Goal: Task Accomplishment & Management: Manage account settings

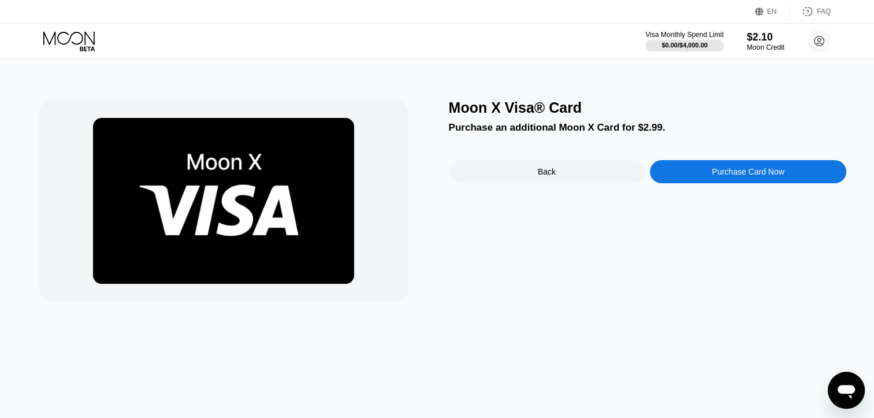
click at [511, 166] on div "Back" at bounding box center [547, 171] width 196 height 23
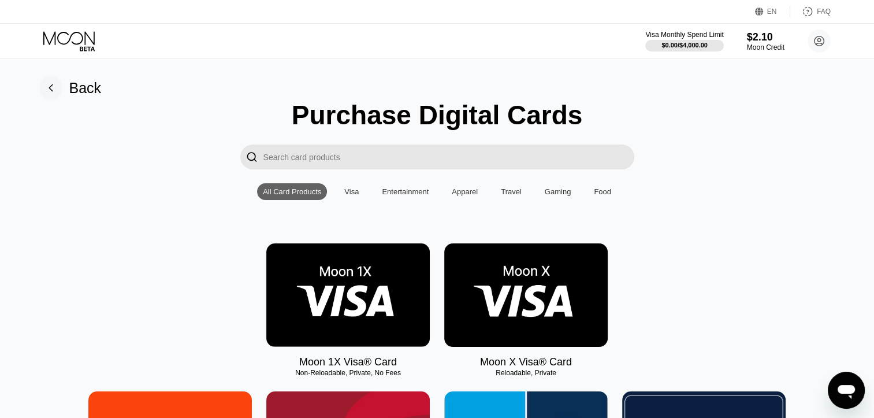
click at [564, 308] on img at bounding box center [526, 294] width 164 height 103
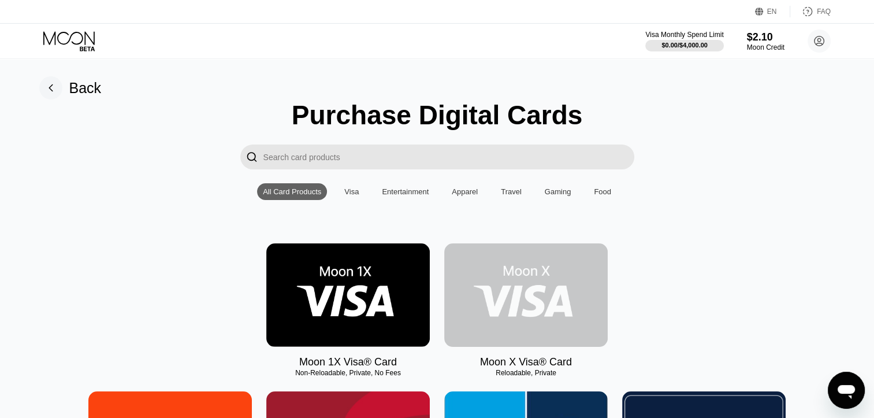
click at [564, 308] on img at bounding box center [526, 294] width 164 height 103
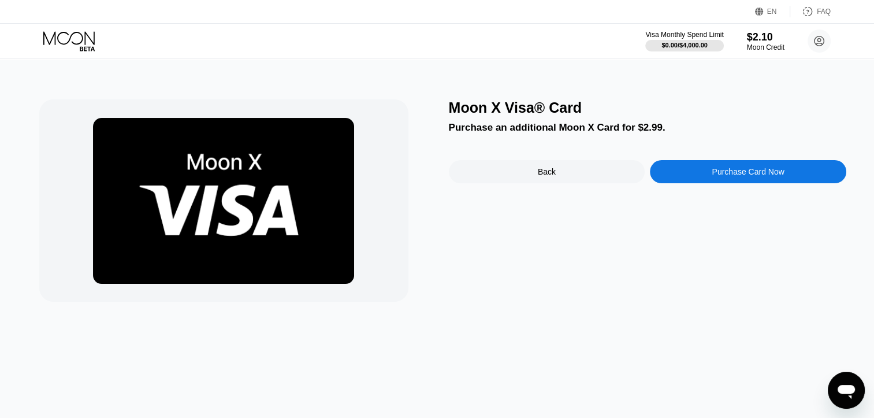
click at [547, 169] on div "Back" at bounding box center [547, 171] width 196 height 23
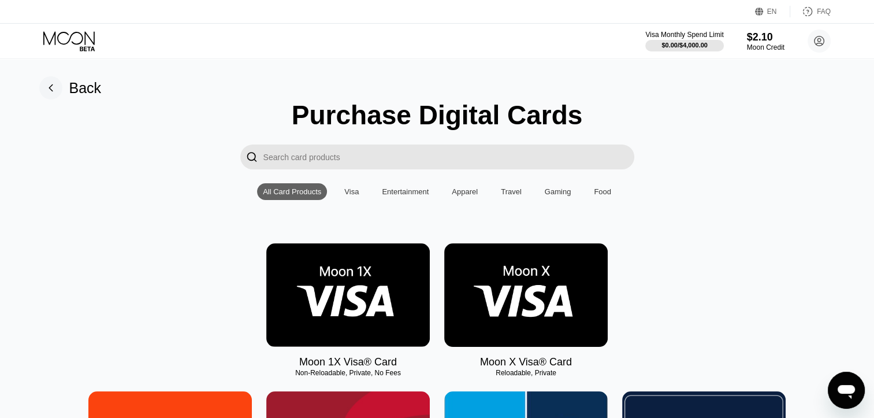
click at [409, 194] on div "Entertainment" at bounding box center [405, 191] width 47 height 9
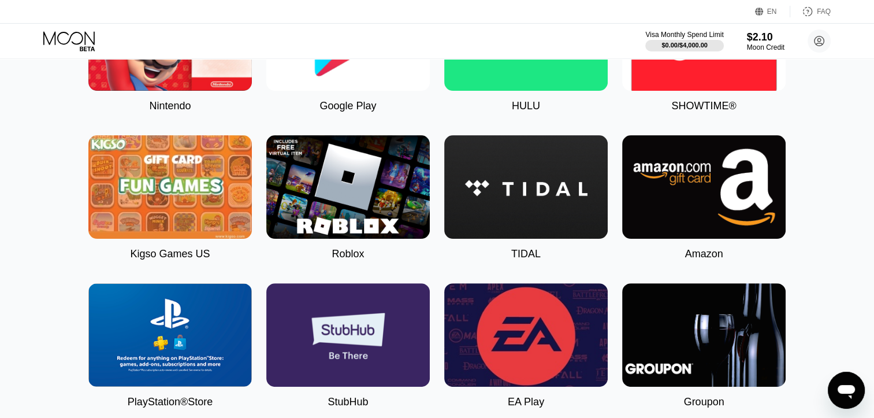
scroll to position [347, 0]
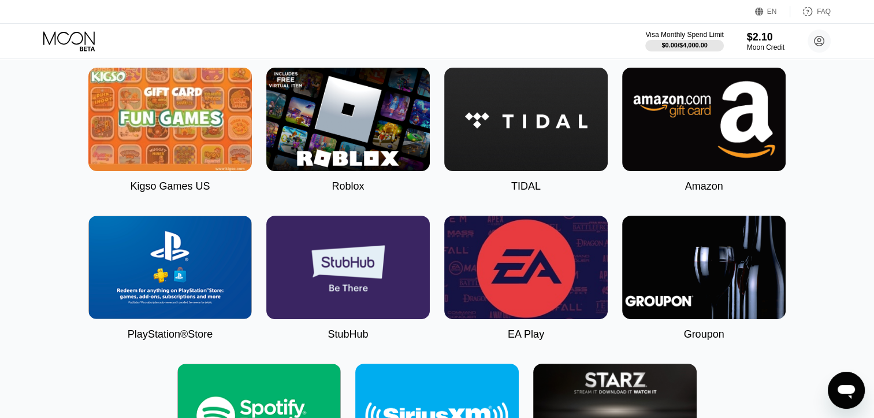
click at [314, 125] on img at bounding box center [348, 119] width 164 height 103
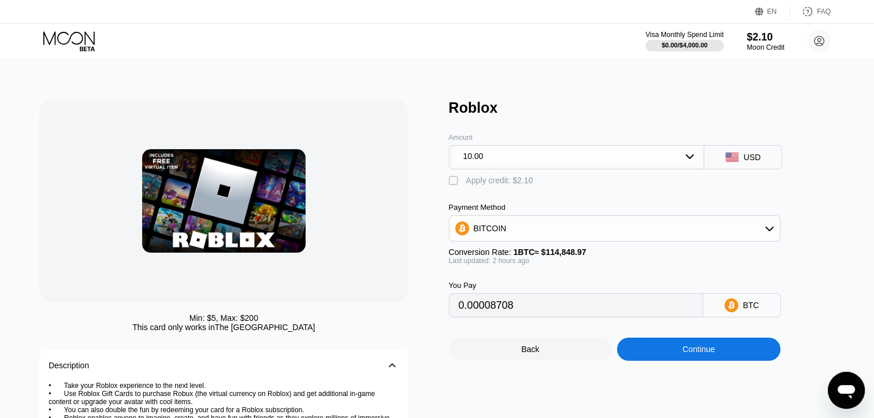
type input "0.00008701"
click at [489, 157] on div "10.00" at bounding box center [577, 156] width 248 height 18
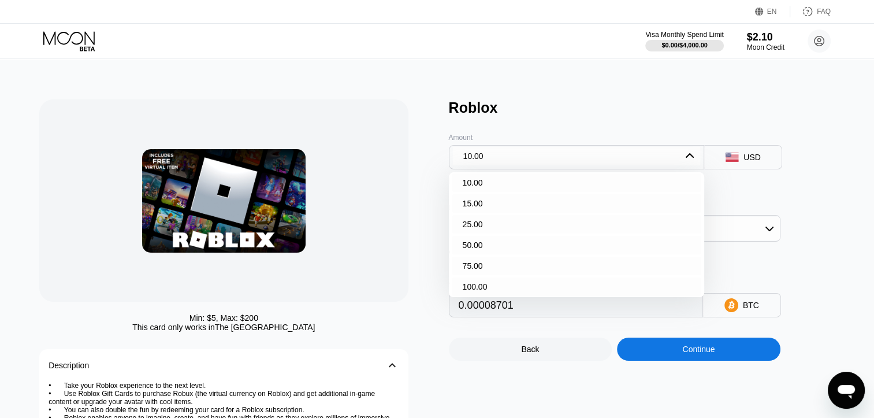
click at [489, 157] on div "10.00" at bounding box center [577, 156] width 248 height 18
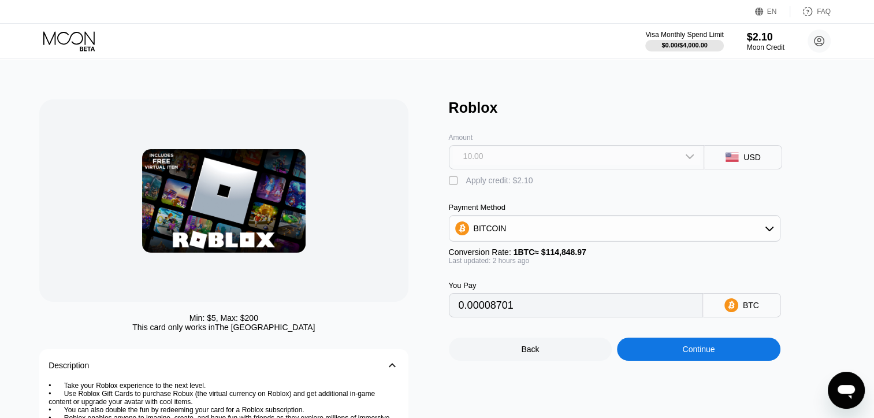
click at [488, 162] on div "10.00" at bounding box center [577, 156] width 248 height 18
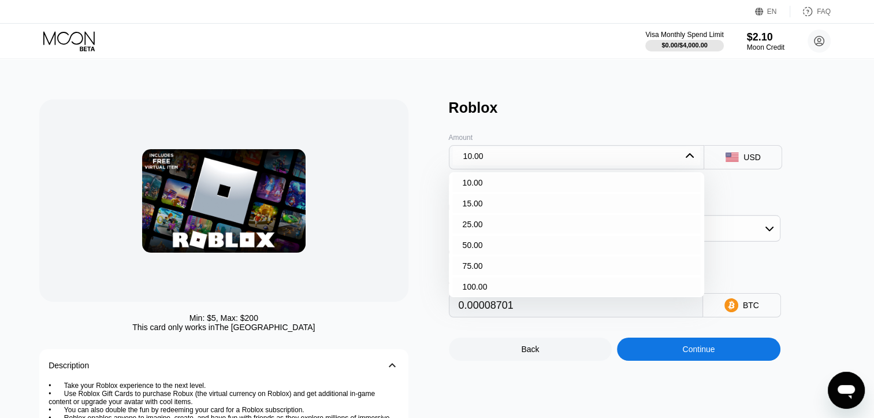
click at [500, 140] on div "Amount" at bounding box center [577, 137] width 256 height 8
click at [740, 159] on div "USD" at bounding box center [743, 157] width 78 height 24
click at [638, 159] on div "10.00" at bounding box center [577, 156] width 248 height 18
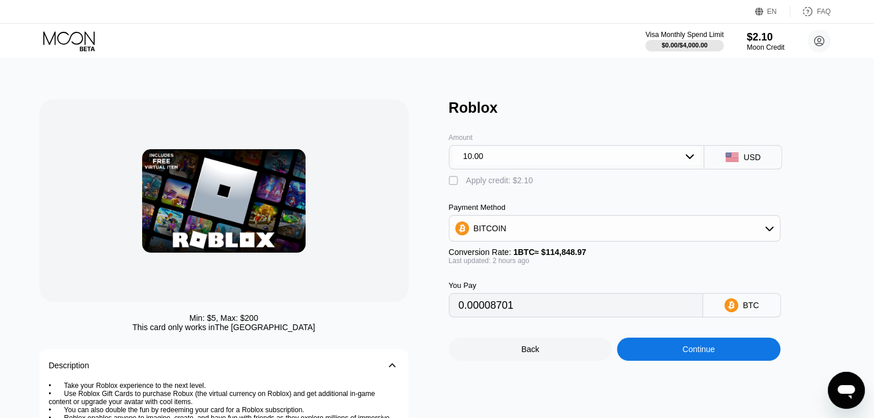
click at [743, 161] on div "USD" at bounding box center [743, 157] width 78 height 24
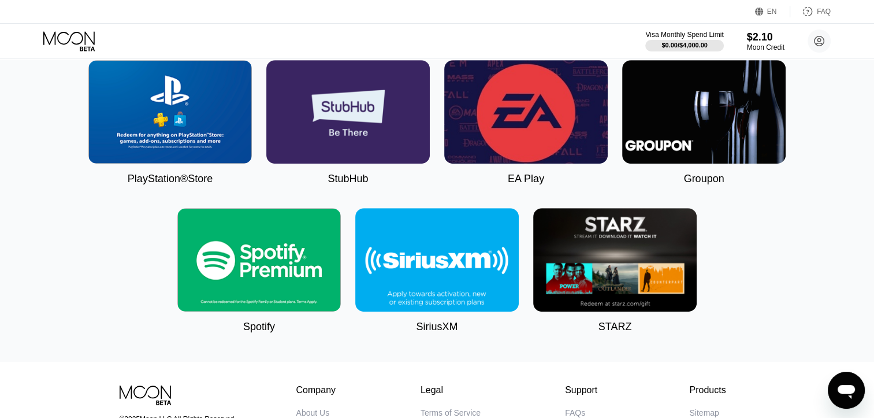
scroll to position [520, 0]
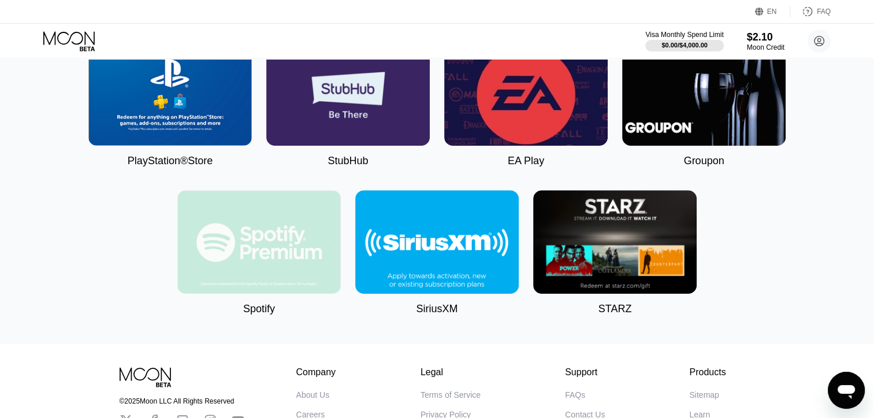
click at [228, 240] on img at bounding box center [259, 241] width 164 height 103
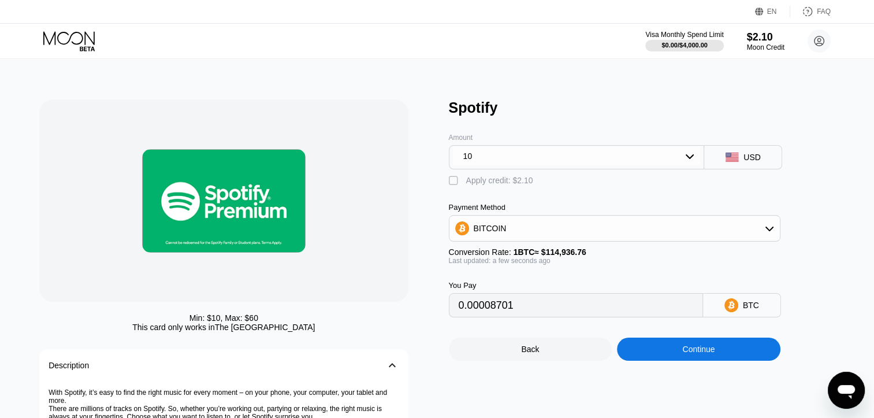
click at [571, 158] on div "10" at bounding box center [577, 156] width 248 height 18
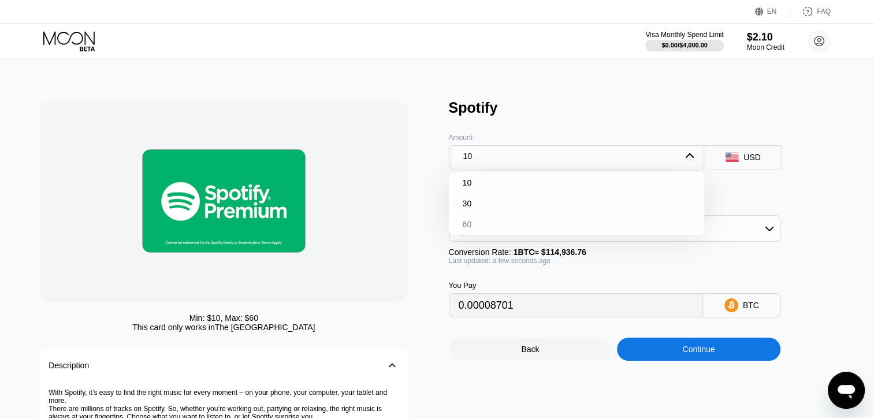
click at [495, 232] on div "60" at bounding box center [576, 224] width 249 height 18
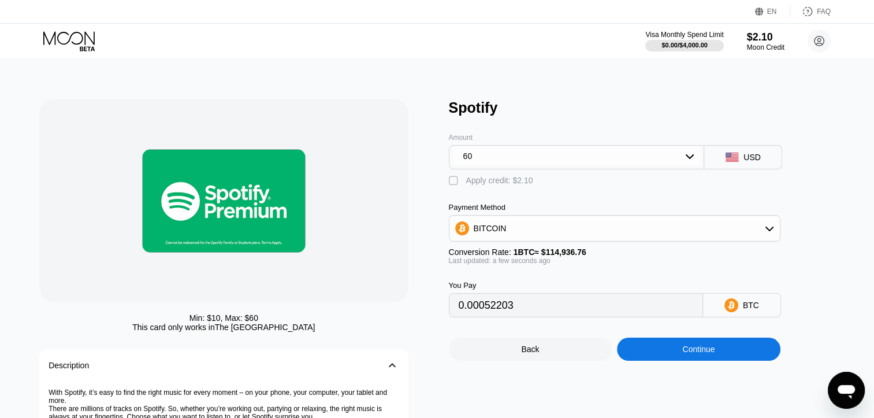
click at [514, 183] on div "Apply credit: $2.10" at bounding box center [499, 180] width 67 height 9
click at [515, 185] on div "Apply credit: $2.10" at bounding box center [499, 180] width 67 height 9
type input "0.00050375"
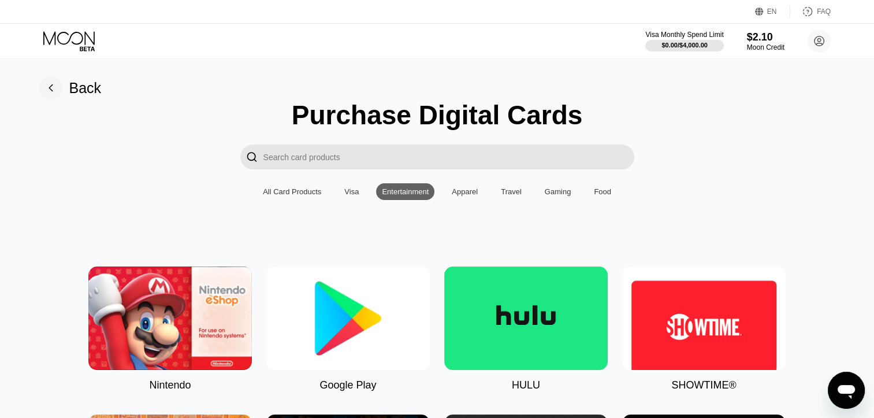
click at [594, 195] on div "Food" at bounding box center [602, 191] width 17 height 9
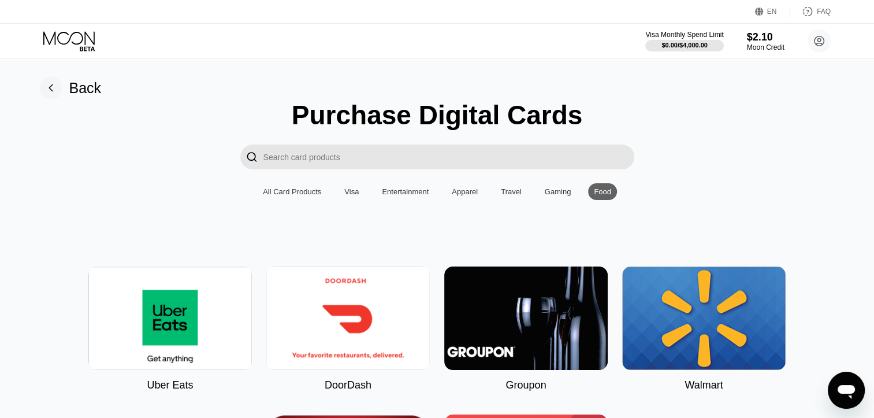
click at [302, 193] on div "All Card Products" at bounding box center [292, 191] width 58 height 9
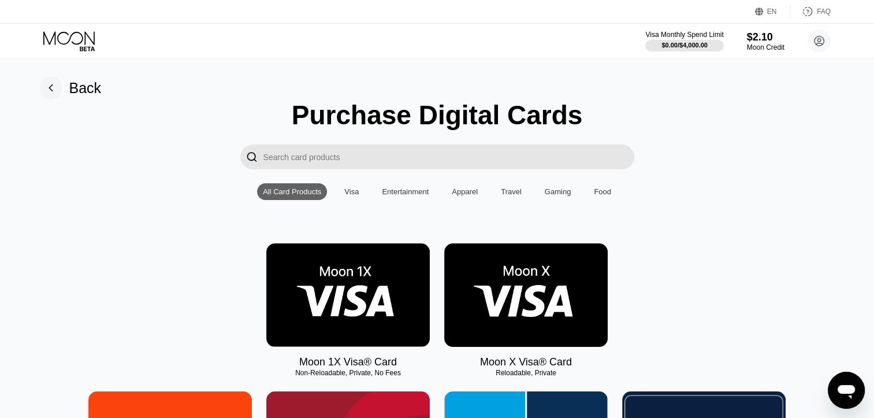
click at [535, 307] on img at bounding box center [526, 294] width 164 height 103
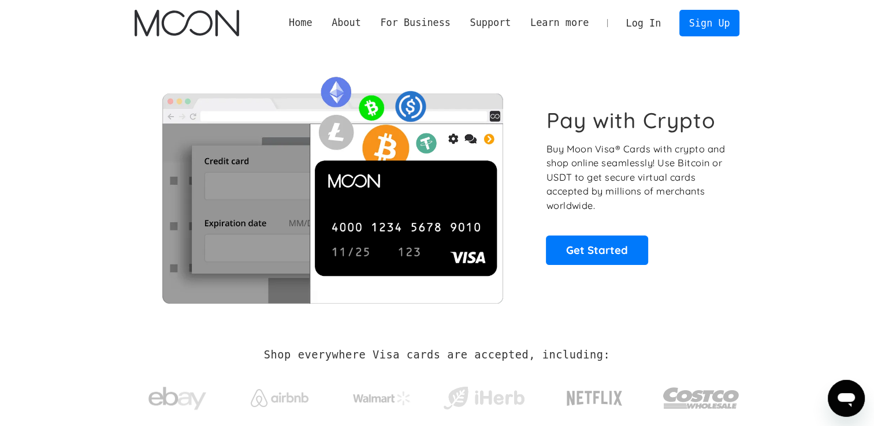
click at [391, 45] on div "Home About About Moon Careers Founder's Letter For Business Business Moon APIs …" at bounding box center [437, 23] width 640 height 46
click at [659, 27] on link "Log In" at bounding box center [643, 22] width 54 height 25
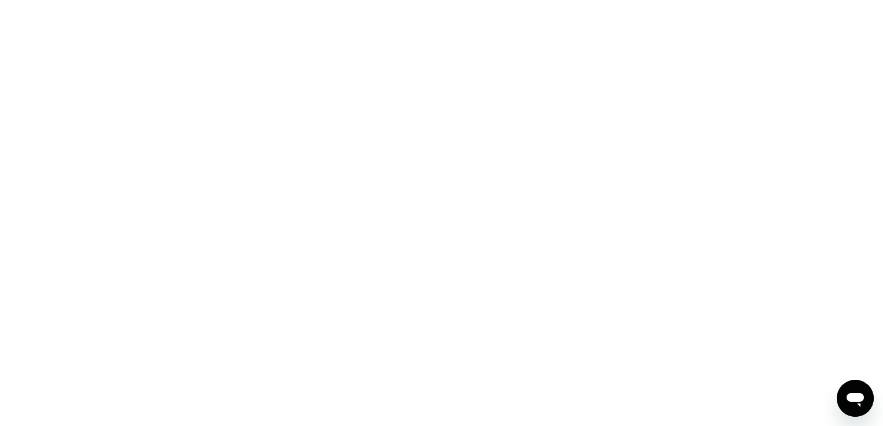
click at [243, 162] on div at bounding box center [441, 213] width 883 height 426
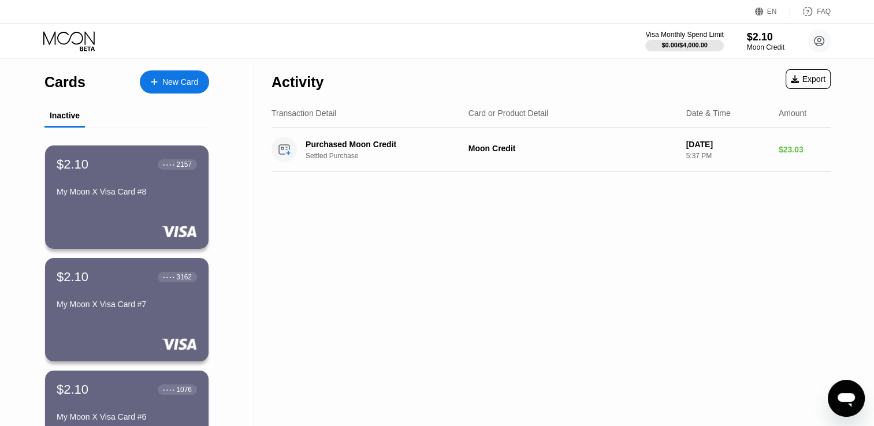
click at [112, 207] on div "$2.10 ● ● ● ● 2157 My Moon X Visa Card #8" at bounding box center [127, 197] width 164 height 103
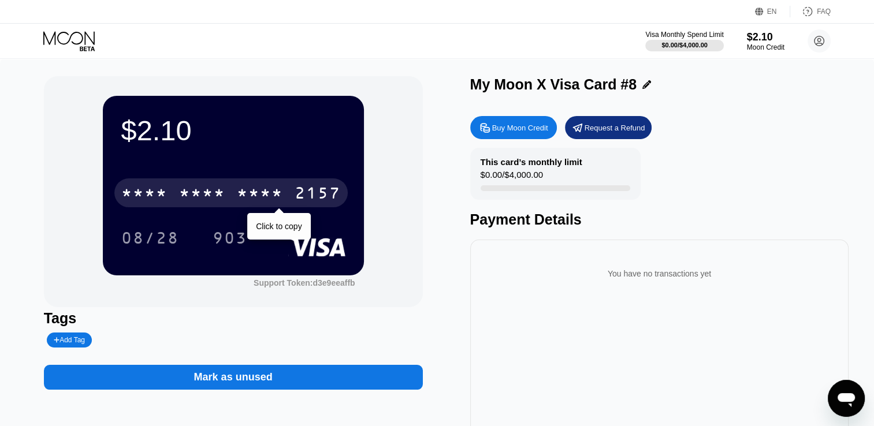
click at [262, 200] on div "* * * *" at bounding box center [260, 194] width 46 height 18
